Goal: Navigation & Orientation: Find specific page/section

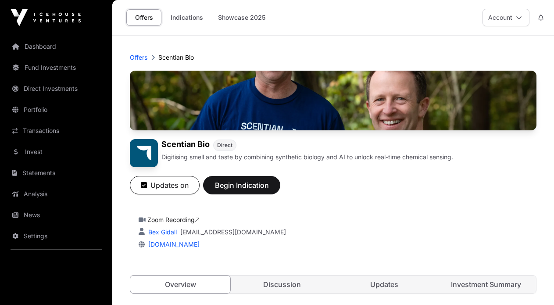
click at [47, 48] on link "Dashboard" at bounding box center [56, 46] width 98 height 19
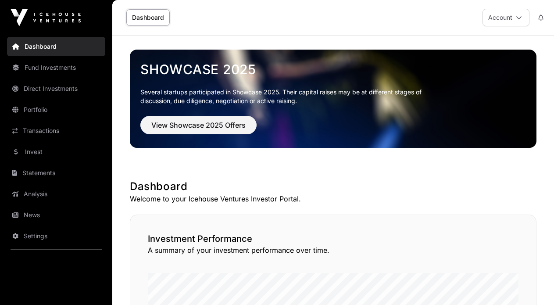
click at [52, 89] on link "Direct Investments" at bounding box center [56, 88] width 98 height 19
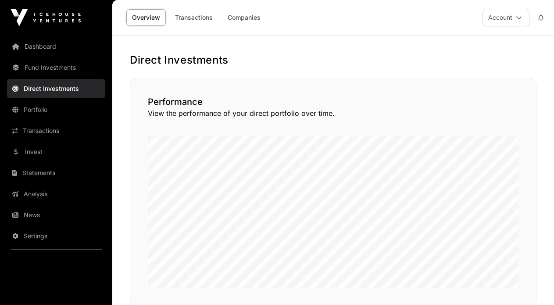
click at [192, 16] on link "Transactions" at bounding box center [193, 17] width 49 height 17
click at [48, 46] on link "Dashboard" at bounding box center [56, 46] width 98 height 19
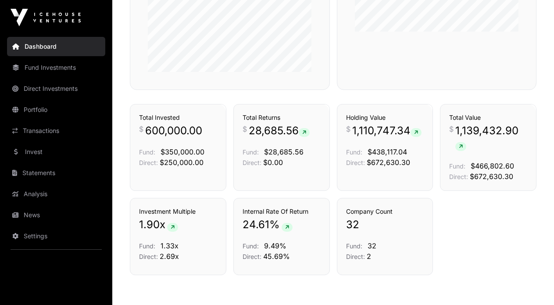
scroll to position [611, 0]
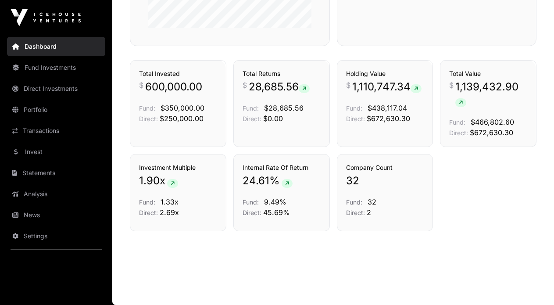
click at [44, 108] on link "Portfolio" at bounding box center [56, 109] width 98 height 19
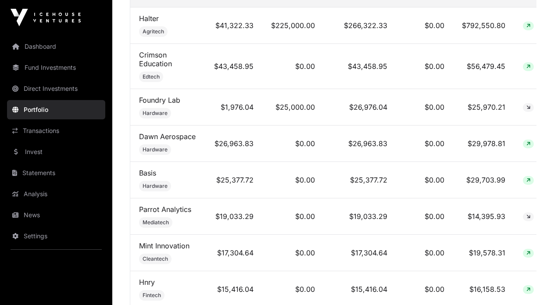
scroll to position [425, 0]
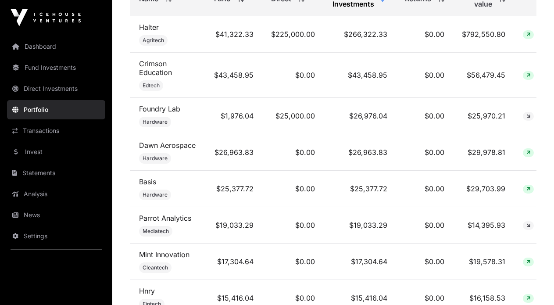
click at [45, 147] on link "Invest" at bounding box center [56, 151] width 98 height 19
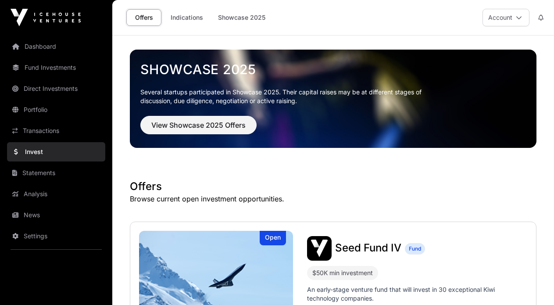
click at [181, 20] on link "Indications" at bounding box center [187, 17] width 44 height 17
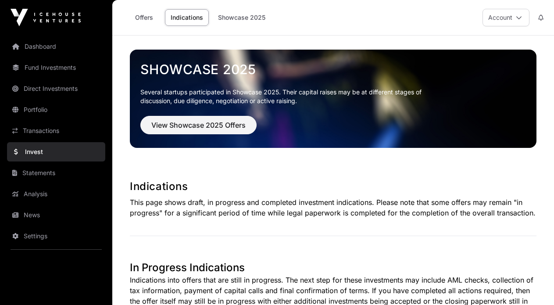
click at [147, 20] on link "Offers" at bounding box center [143, 17] width 35 height 17
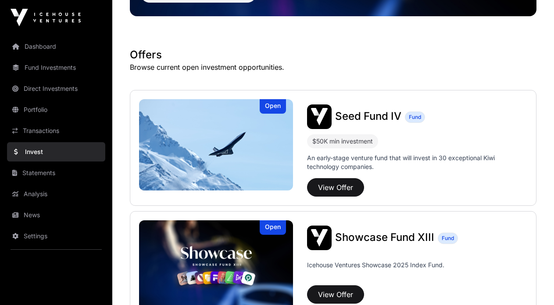
scroll to position [88, 0]
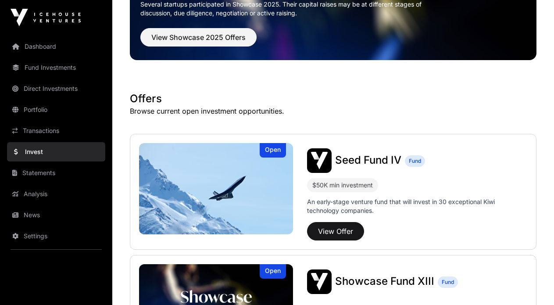
click at [14, 15] on img at bounding box center [46, 18] width 70 height 18
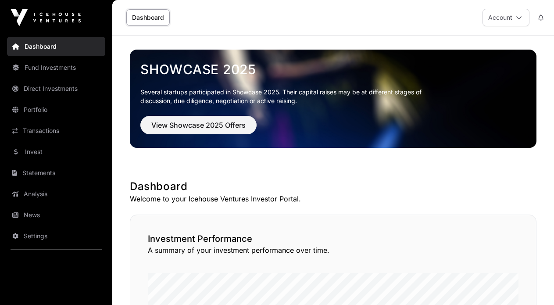
click at [54, 150] on link "Invest" at bounding box center [56, 151] width 98 height 19
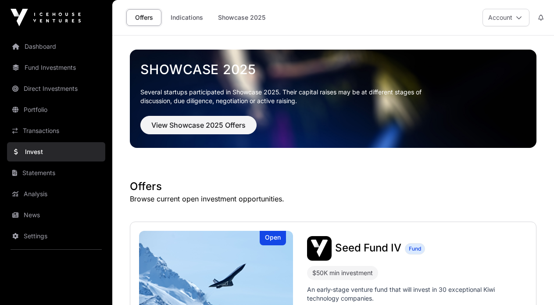
click at [52, 91] on link "Direct Investments" at bounding box center [56, 88] width 98 height 19
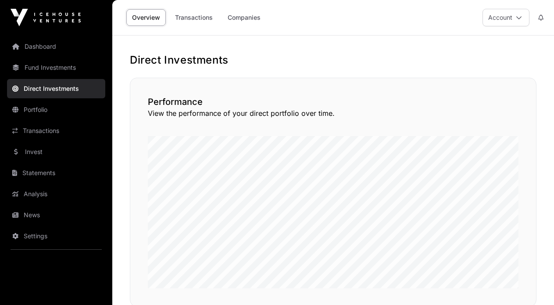
click at [48, 147] on link "Invest" at bounding box center [56, 151] width 98 height 19
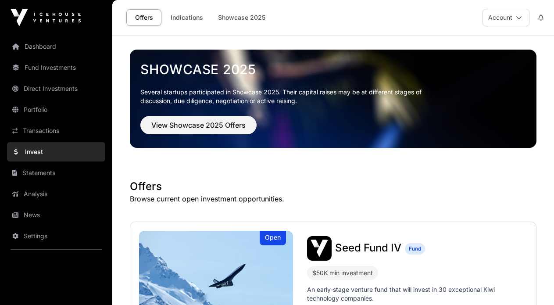
click at [194, 19] on link "Indications" at bounding box center [187, 17] width 44 height 17
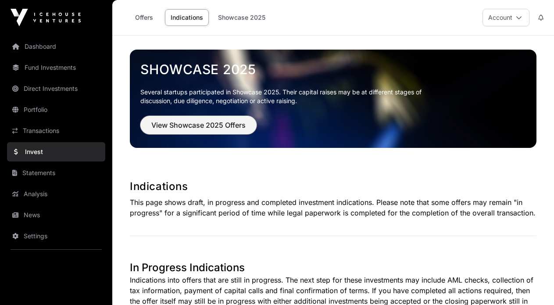
click at [196, 124] on span "View Showcase 2025 Offers" at bounding box center [198, 125] width 94 height 11
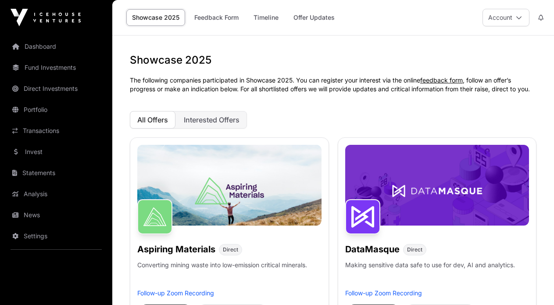
click at [41, 43] on link "Dashboard" at bounding box center [56, 46] width 98 height 19
